Goal: Browse casually

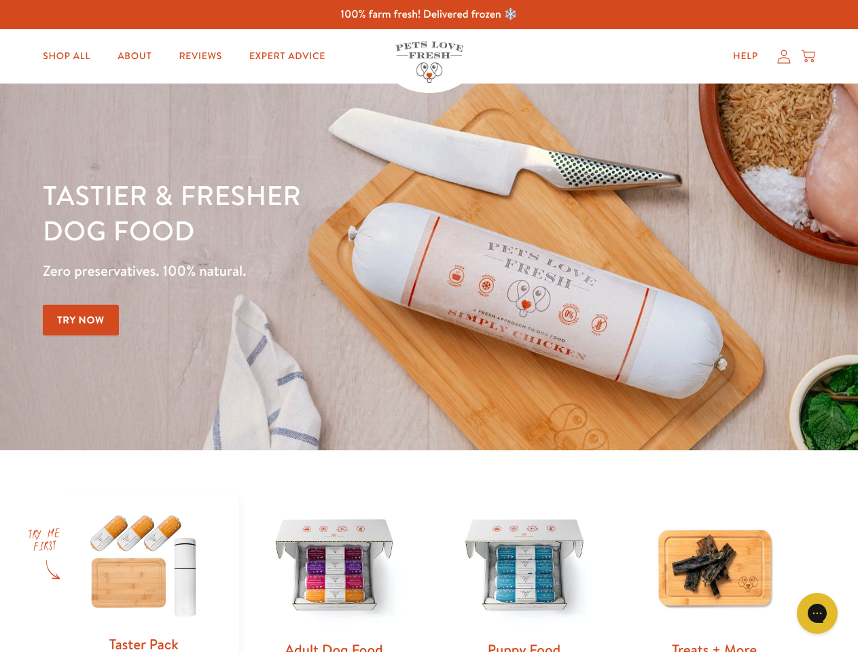
click at [429, 326] on div "Tastier & fresher dog food Zero preservatives. 100% natural. Try Now" at bounding box center [300, 266] width 515 height 179
click at [818, 614] on icon "Gorgias live chat" at bounding box center [817, 613] width 13 height 13
